Goal: Task Accomplishment & Management: Use online tool/utility

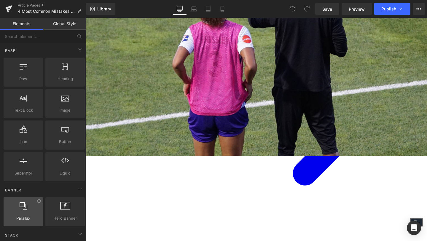
scroll to position [89, 0]
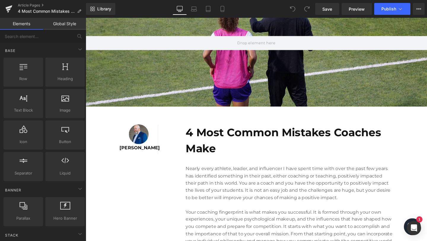
click at [249, 204] on p "Nearly every athlete, leader, and influencer I have spent time with over the pa…" at bounding box center [300, 191] width 218 height 38
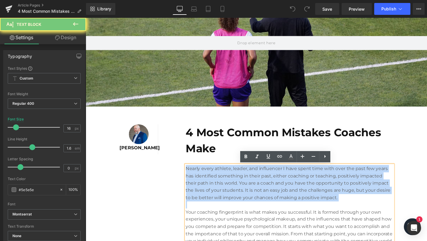
click at [249, 204] on p "Nearly every athlete, leader, and influencer I have spent time with over the pa…" at bounding box center [300, 191] width 218 height 38
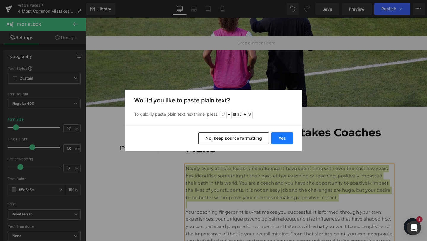
click at [288, 140] on button "Yes" at bounding box center [282, 138] width 22 height 12
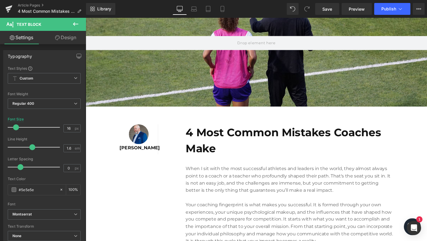
click at [265, 229] on p "Your coaching fingerprint is what makes you successful. It is formed through yo…" at bounding box center [300, 233] width 218 height 46
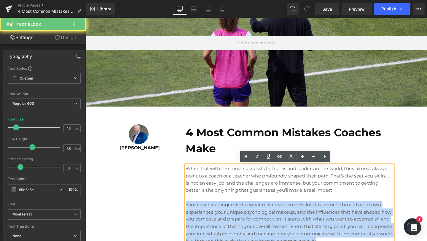
click at [265, 229] on p "Your coaching fingerprint is what makes you successful. It is formed through yo…" at bounding box center [300, 233] width 218 height 46
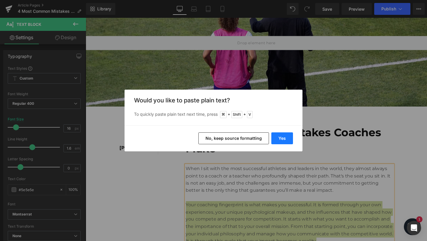
click at [281, 137] on button "Yes" at bounding box center [282, 138] width 22 height 12
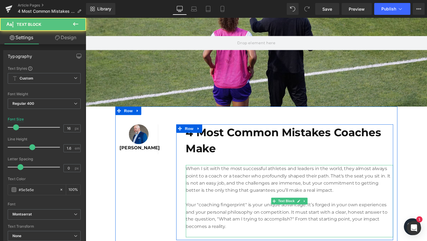
click at [254, 203] on p at bounding box center [300, 207] width 218 height 8
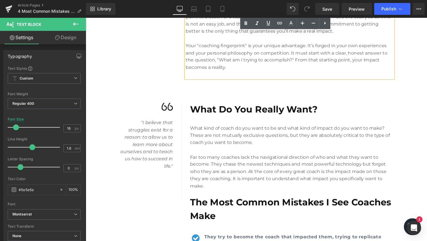
scroll to position [256, 0]
click at [230, 91] on div "Image [PERSON_NAME] Text Block Row 4 Most Common Mistakes Coaches Make Text Blo…" at bounding box center [265, 20] width 296 height 152
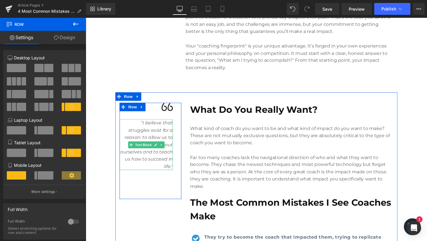
click at [158, 145] on icon ""I believe that struggles exist for a reason: to allow us to learn more about o…" at bounding box center [149, 150] width 55 height 51
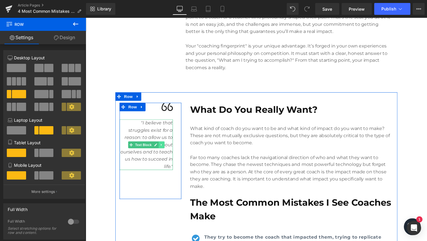
click at [164, 149] on icon at bounding box center [165, 151] width 3 height 4
click at [166, 151] on icon at bounding box center [167, 151] width 3 height 4
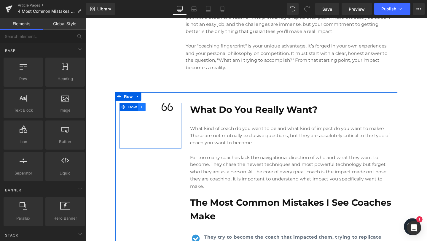
click at [144, 113] on icon at bounding box center [144, 111] width 4 height 4
click at [159, 113] on icon at bounding box center [160, 111] width 4 height 4
click at [139, 100] on icon at bounding box center [140, 100] width 4 height 4
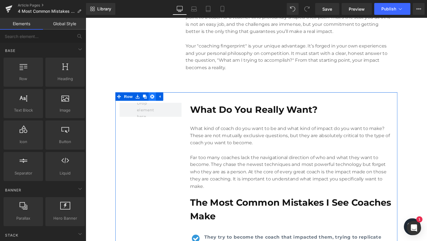
click at [155, 100] on icon at bounding box center [155, 100] width 4 height 4
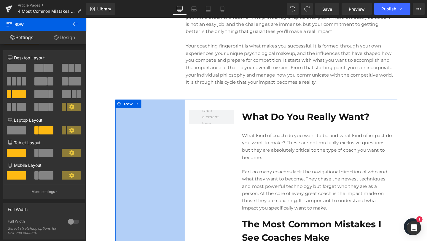
drag, startPoint x: 146, startPoint y: 127, endPoint x: 188, endPoint y: 124, distance: 41.6
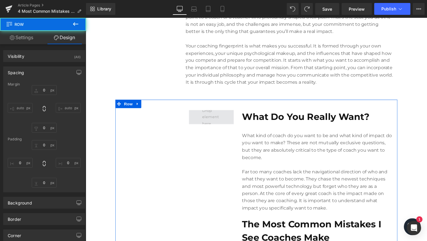
type input "0"
type input "37"
type input "0"
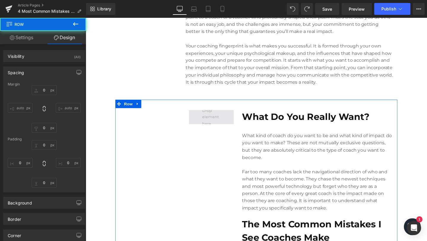
type input "246"
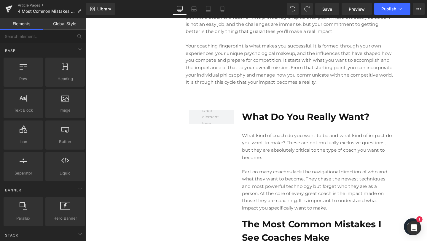
drag, startPoint x: 220, startPoint y: 121, endPoint x: 15, endPoint y: 129, distance: 205.5
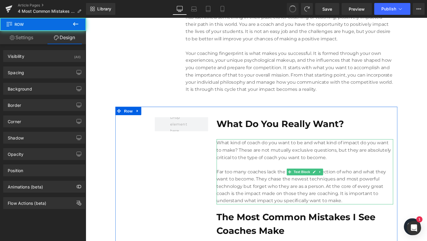
click at [252, 145] on p "What kind of coach do you want to be and what kind of impact do you want to mak…" at bounding box center [315, 156] width 185 height 23
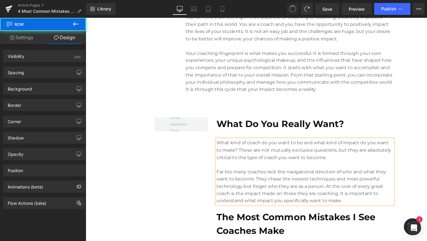
scroll to position [294, 0]
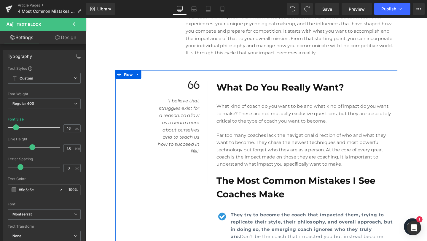
click at [214, 101] on div "Image "I believe that struggles exist for a reason: to allow us to learn more a…" at bounding box center [186, 138] width 65 height 109
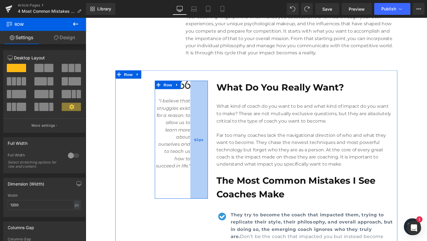
click at [211, 102] on div "62px" at bounding box center [205, 146] width 18 height 124
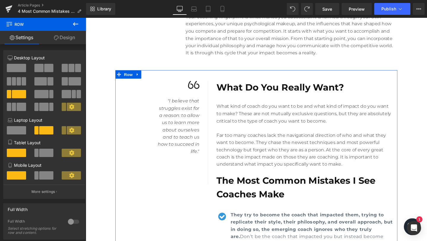
click at [184, 102] on div ""I believe that struggles exist for a reason: to allow us to learn more about o…" at bounding box center [181, 131] width 47 height 61
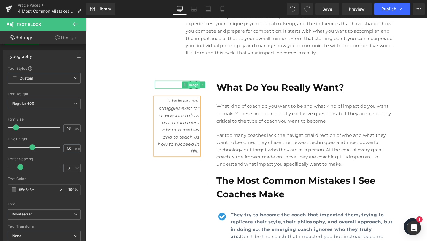
click at [198, 89] on span "Image" at bounding box center [199, 88] width 12 height 7
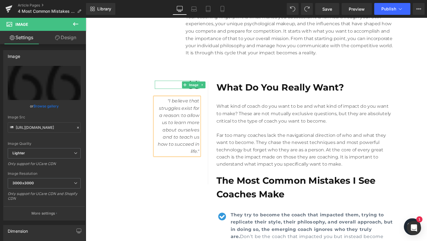
click at [200, 88] on span "Image" at bounding box center [199, 88] width 12 height 7
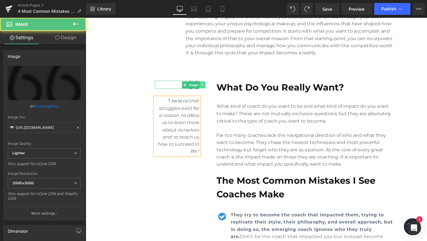
click at [207, 89] on icon at bounding box center [207, 88] width 1 height 2
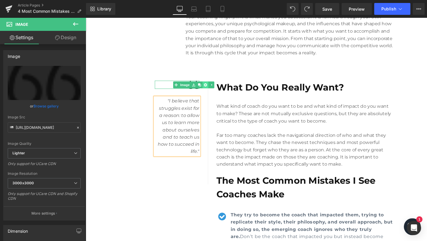
click at [210, 87] on icon at bounding box center [211, 87] width 3 height 3
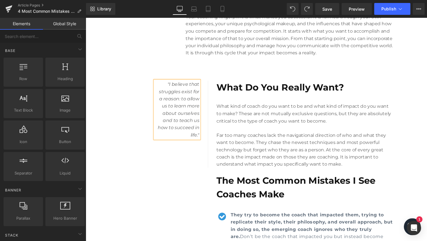
click at [186, 118] on icon ""I believe that struggles exist for a reason: to allow us to learn more about o…" at bounding box center [183, 114] width 44 height 59
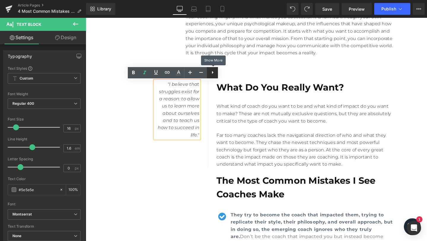
click at [213, 72] on icon at bounding box center [212, 72] width 1 height 3
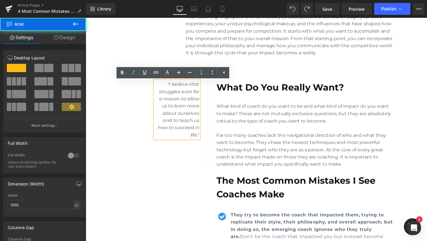
click at [166, 172] on div ""I believe that struggles exist for a reason: to allow us to learn more about o…" at bounding box center [186, 129] width 56 height 91
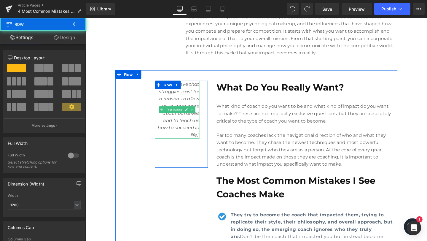
click at [175, 130] on p ""I believe that struggles exist for a reason: to allow us to learn more about o…" at bounding box center [181, 114] width 47 height 61
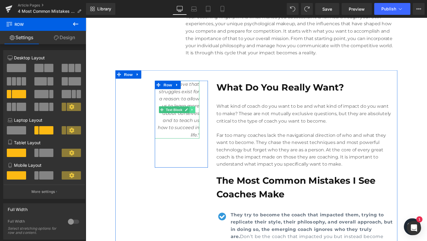
click at [196, 117] on link at bounding box center [197, 114] width 6 height 7
click at [199, 115] on icon at bounding box center [200, 114] width 3 height 3
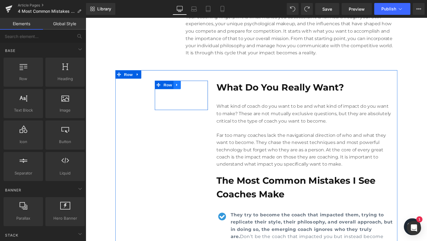
click at [180, 90] on icon at bounding box center [182, 88] width 4 height 4
click at [195, 88] on icon at bounding box center [197, 88] width 4 height 4
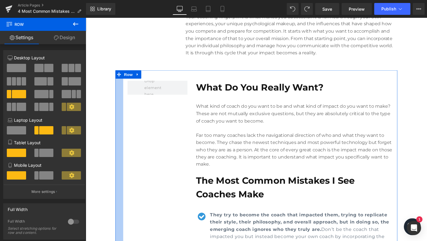
drag, startPoint x: 115, startPoint y: 104, endPoint x: 142, endPoint y: 122, distance: 32.7
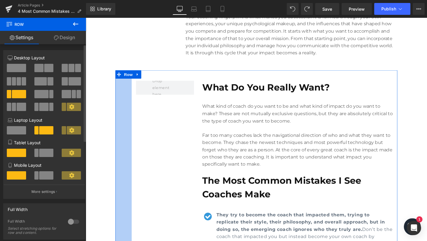
drag, startPoint x: 46, startPoint y: 116, endPoint x: 82, endPoint y: 103, distance: 38.1
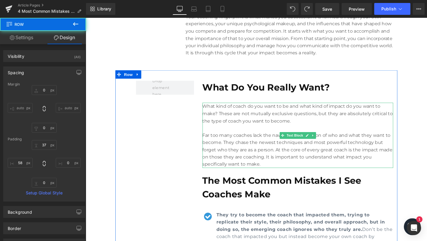
click at [210, 120] on p "What kind of coach do you want to be and what kind of impact do you want to mak…" at bounding box center [308, 118] width 201 height 23
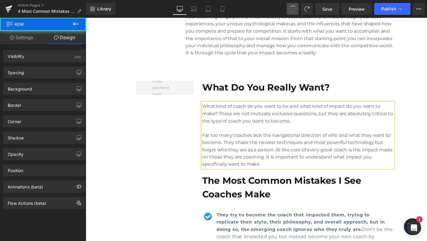
click at [293, 9] on span at bounding box center [293, 9] width 10 height 10
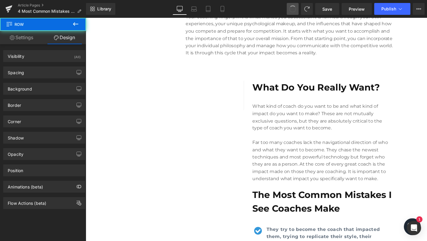
click at [293, 9] on span at bounding box center [293, 9] width 8 height 8
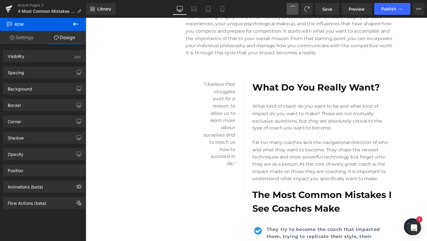
click at [293, 9] on span at bounding box center [292, 8] width 9 height 9
click at [293, 9] on span at bounding box center [292, 9] width 8 height 8
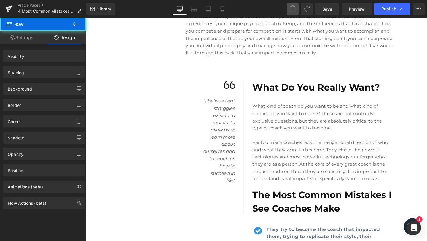
click at [293, 9] on span at bounding box center [292, 9] width 8 height 8
click at [293, 9] on span at bounding box center [293, 9] width 8 height 8
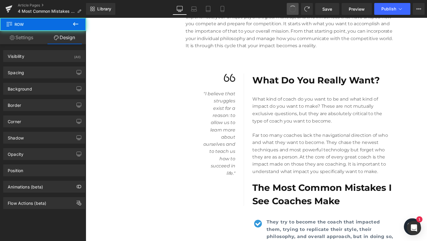
click at [293, 9] on span at bounding box center [293, 9] width 8 height 8
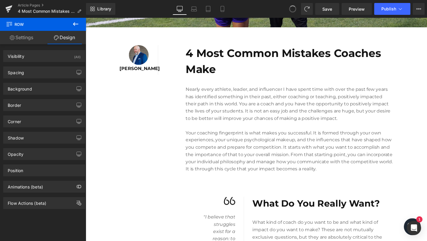
click at [293, 9] on span at bounding box center [292, 9] width 10 height 10
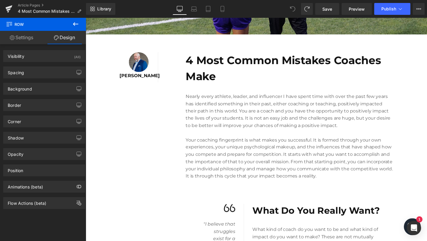
scroll to position [189, 0]
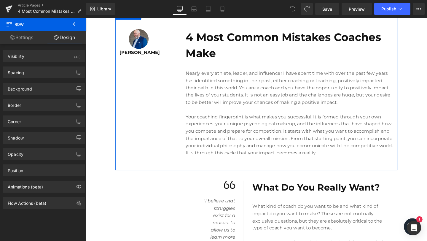
click at [229, 150] on p "Your coaching fingerprint is what makes you successful. It is formed through yo…" at bounding box center [300, 141] width 218 height 46
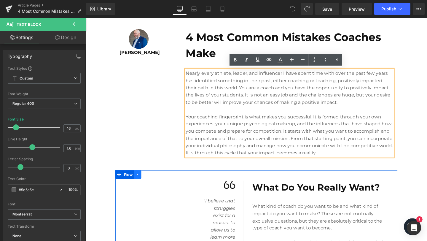
click at [139, 183] on icon at bounding box center [140, 182] width 4 height 4
click at [157, 181] on link at bounding box center [156, 182] width 8 height 9
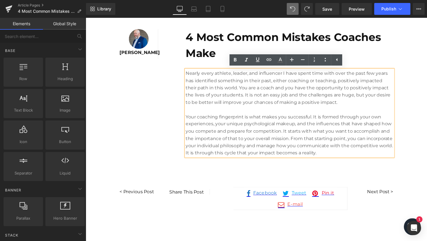
click at [341, 161] on p "Your coaching fingerprint is what makes you successful. It is formed through yo…" at bounding box center [300, 141] width 218 height 46
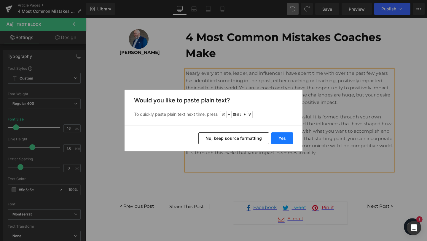
click at [284, 137] on button "Yes" at bounding box center [282, 138] width 22 height 12
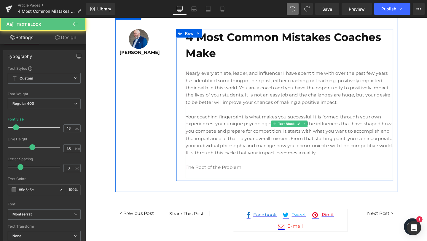
click at [212, 172] on p "The Root of the Problem" at bounding box center [300, 175] width 218 height 8
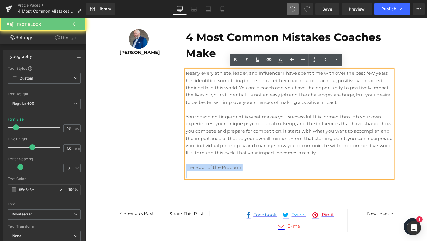
click at [212, 172] on p "The Root of the Problem" at bounding box center [300, 175] width 218 height 8
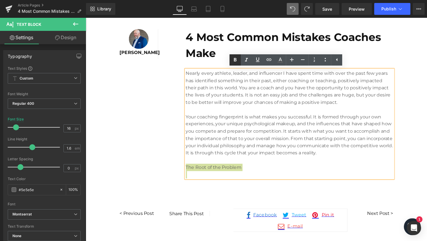
click at [233, 58] on icon at bounding box center [234, 59] width 7 height 7
click at [422, 7] on button "View Live Page View with current Template Save Template to Library Schedule Pub…" at bounding box center [418, 9] width 12 height 12
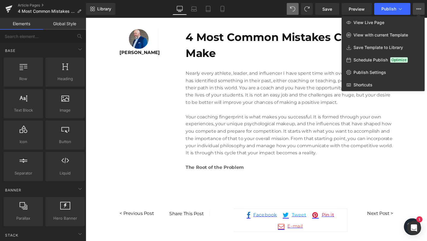
click at [271, 96] on div at bounding box center [256, 129] width 341 height 223
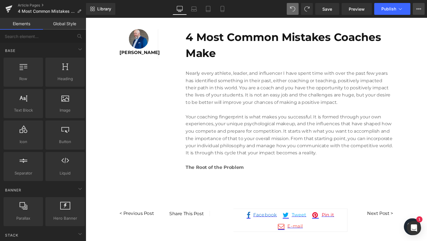
click at [417, 8] on icon at bounding box center [418, 9] width 5 height 5
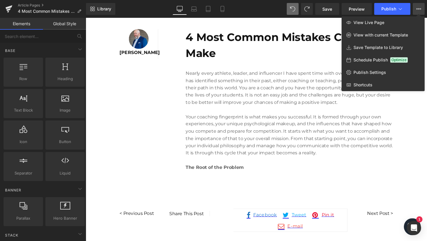
click at [247, 62] on div at bounding box center [256, 129] width 341 height 223
